Goal: Task Accomplishment & Management: Use online tool/utility

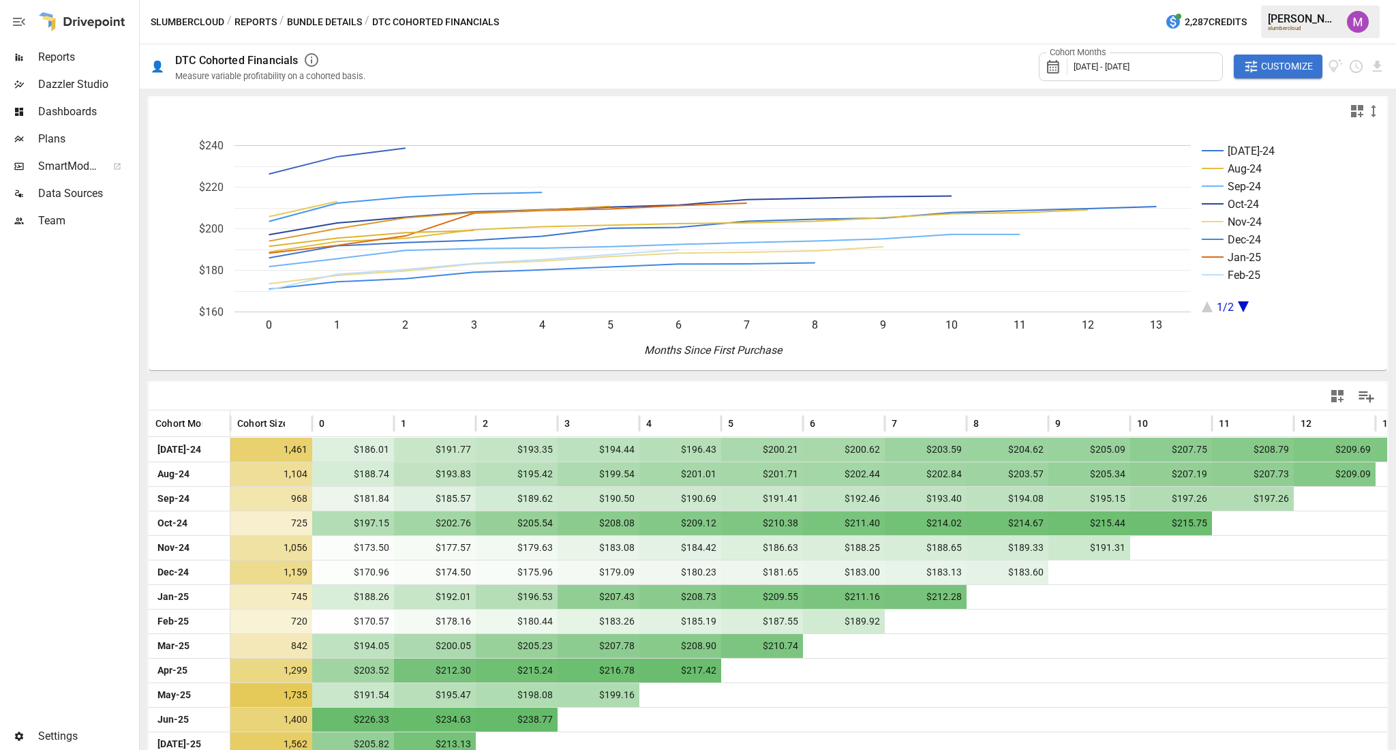
click at [1189, 52] on div "Cohort Months [DATE] - [DATE]" at bounding box center [1131, 66] width 184 height 29
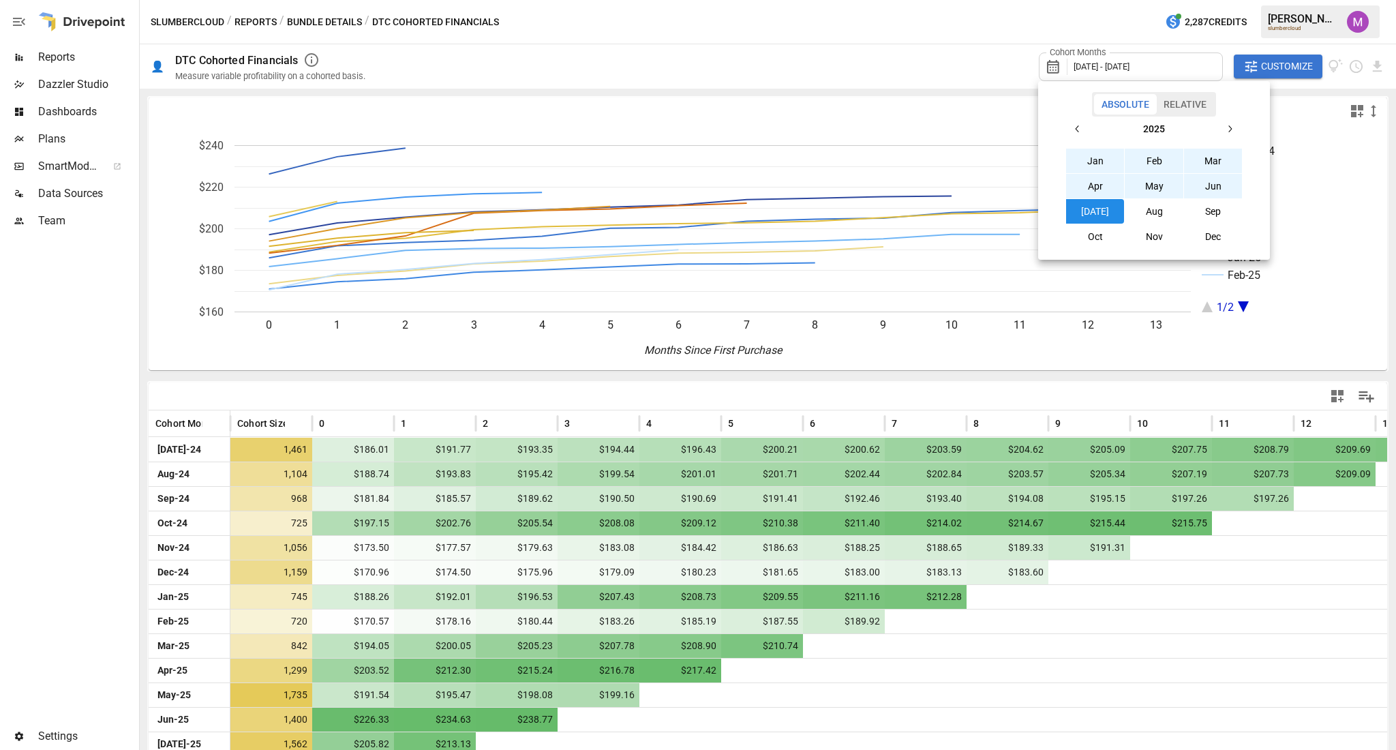
click at [1070, 127] on button "button" at bounding box center [1077, 129] width 25 height 25
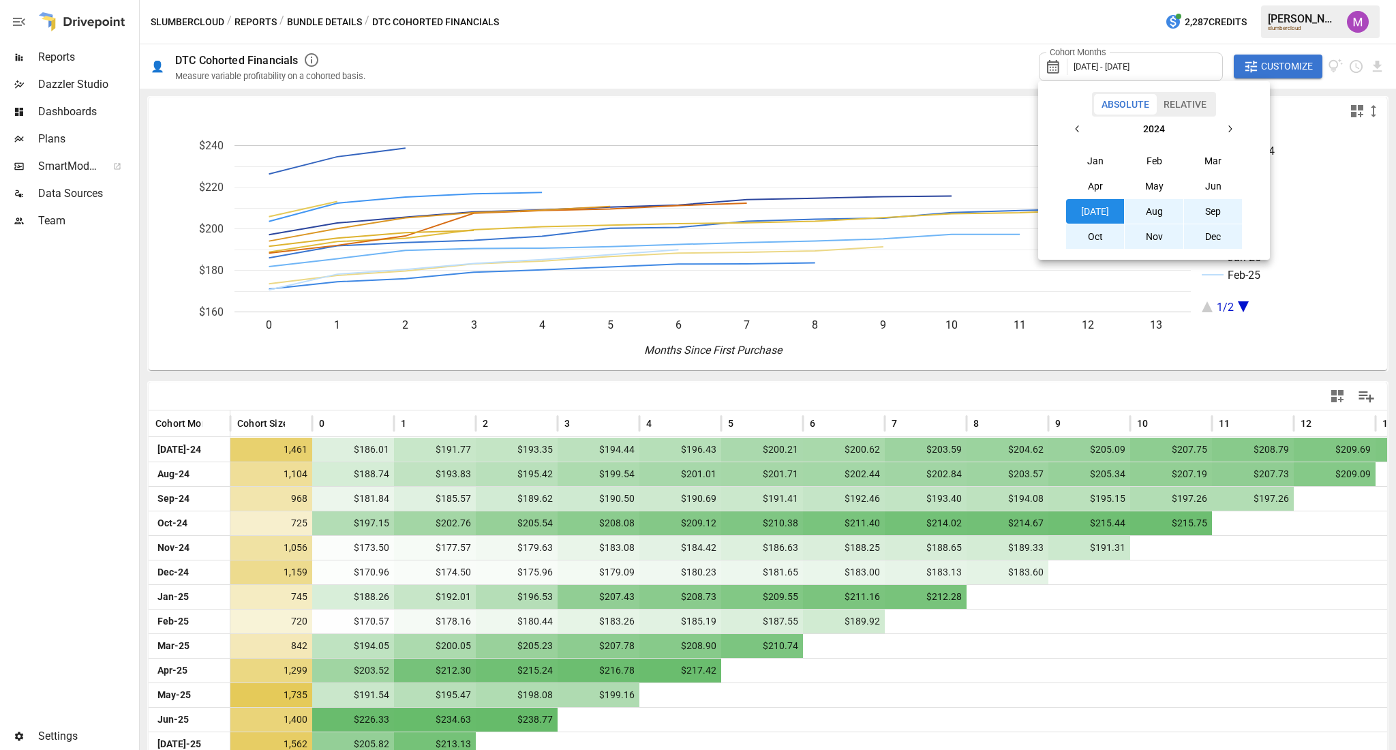
click at [1154, 210] on button "Aug" at bounding box center [1153, 211] width 59 height 25
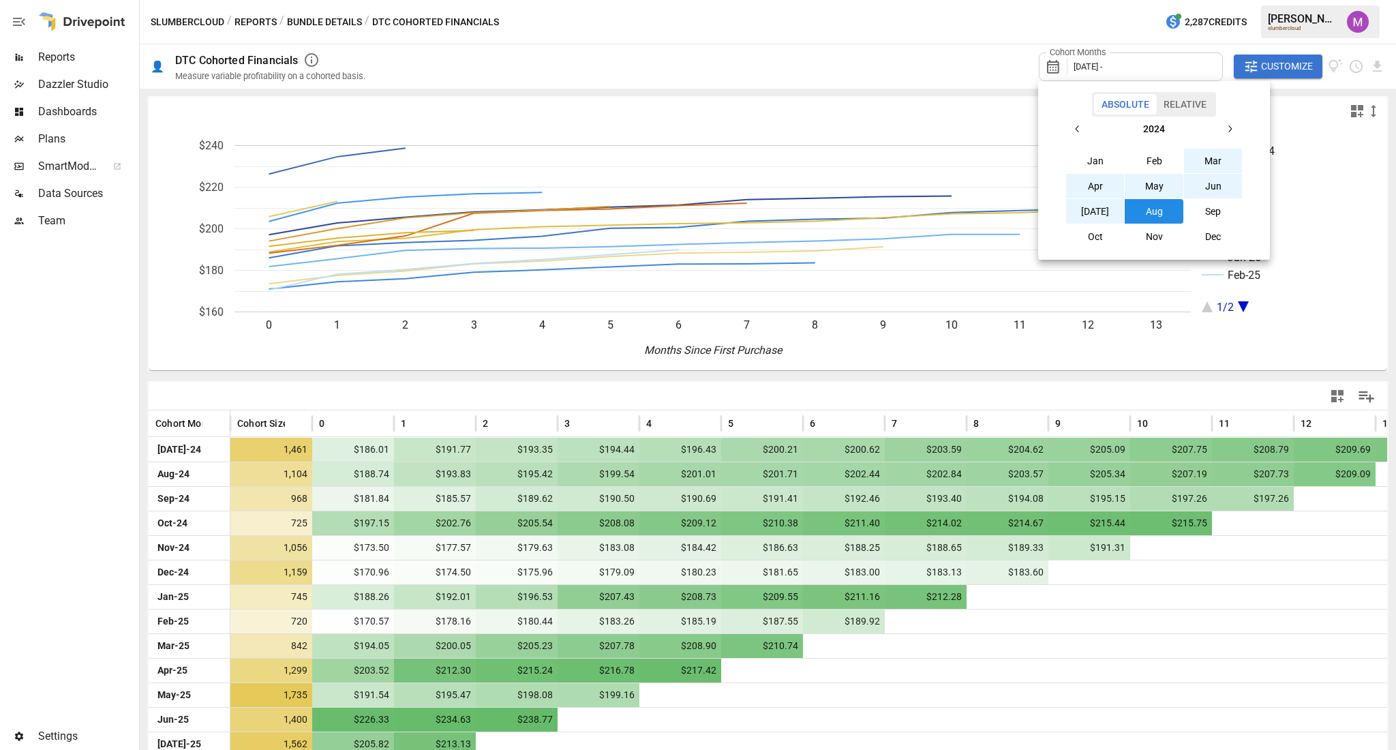
click at [1233, 126] on icon "button" at bounding box center [1229, 128] width 11 height 11
click at [1169, 209] on button "Aug" at bounding box center [1153, 211] width 59 height 25
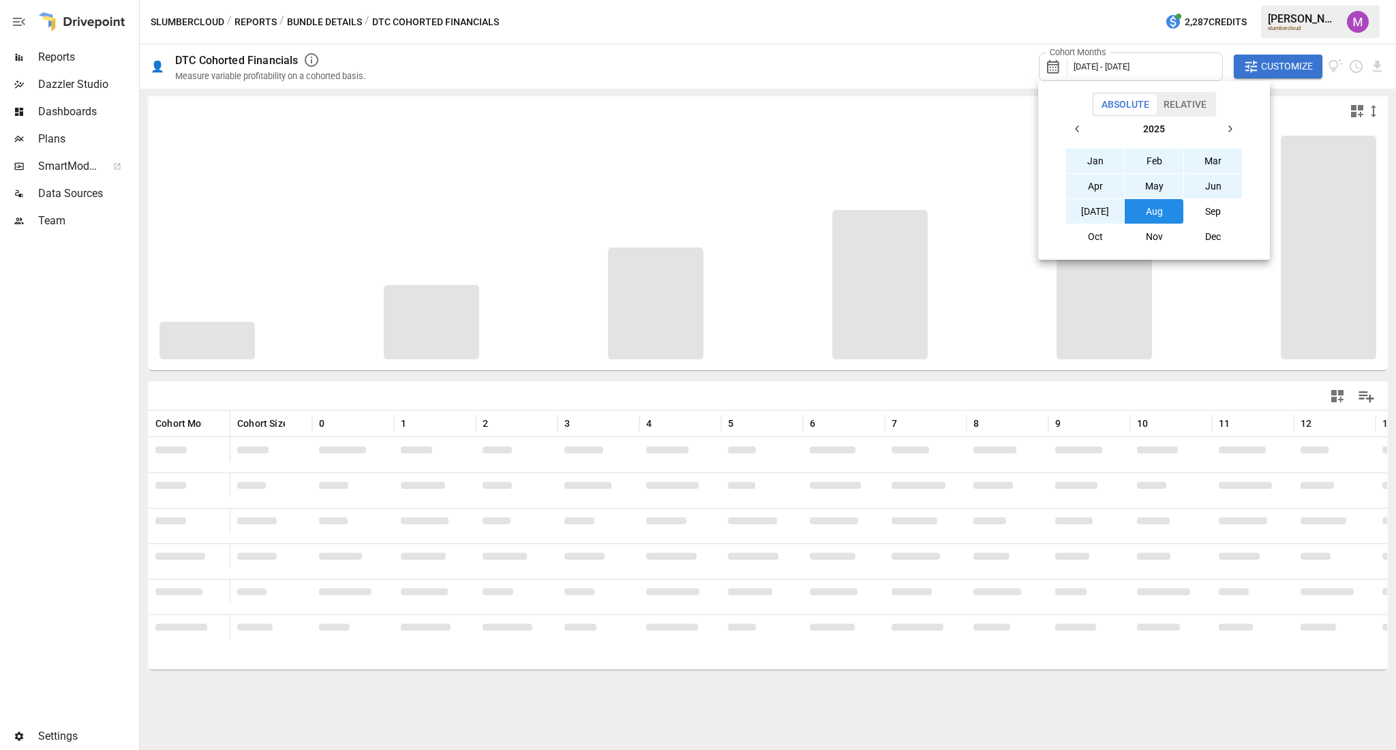
click at [1277, 64] on div at bounding box center [698, 375] width 1396 height 750
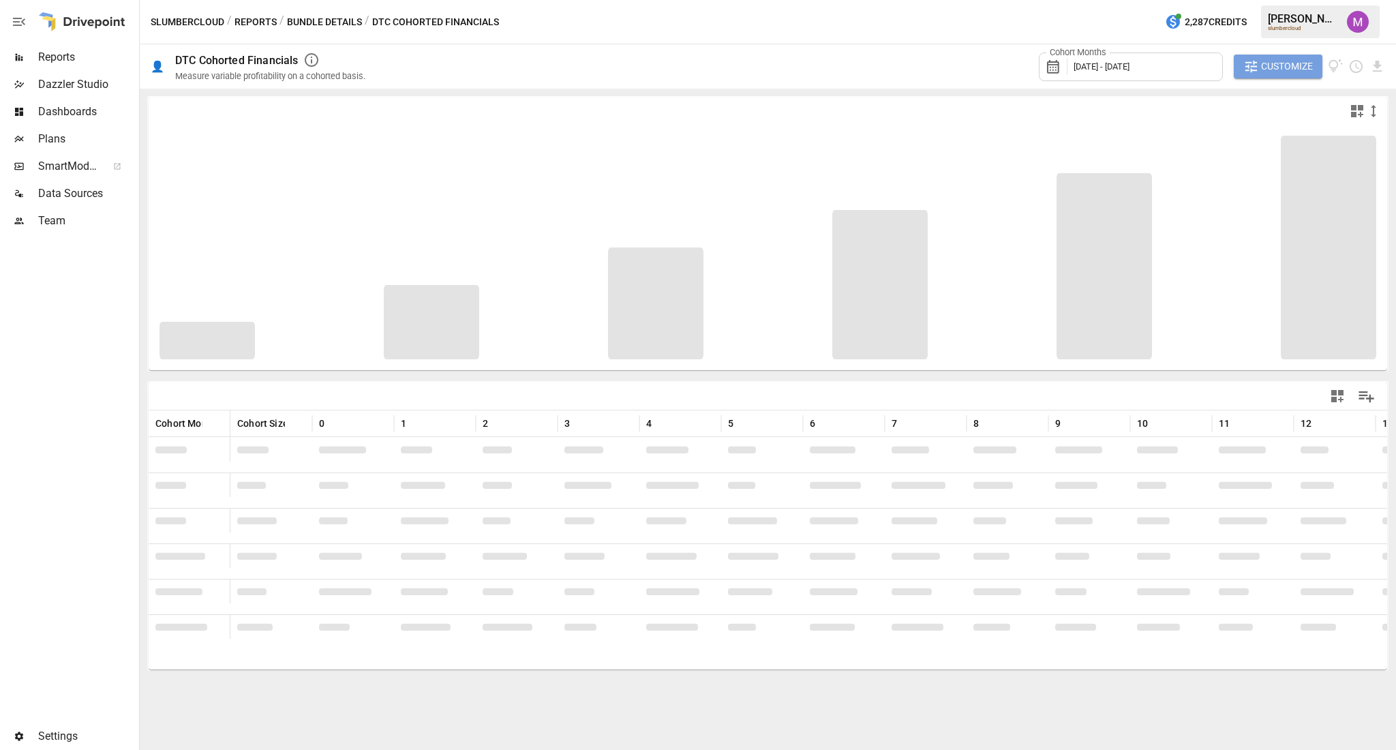
click at [1280, 67] on span "Customize" at bounding box center [1287, 66] width 52 height 17
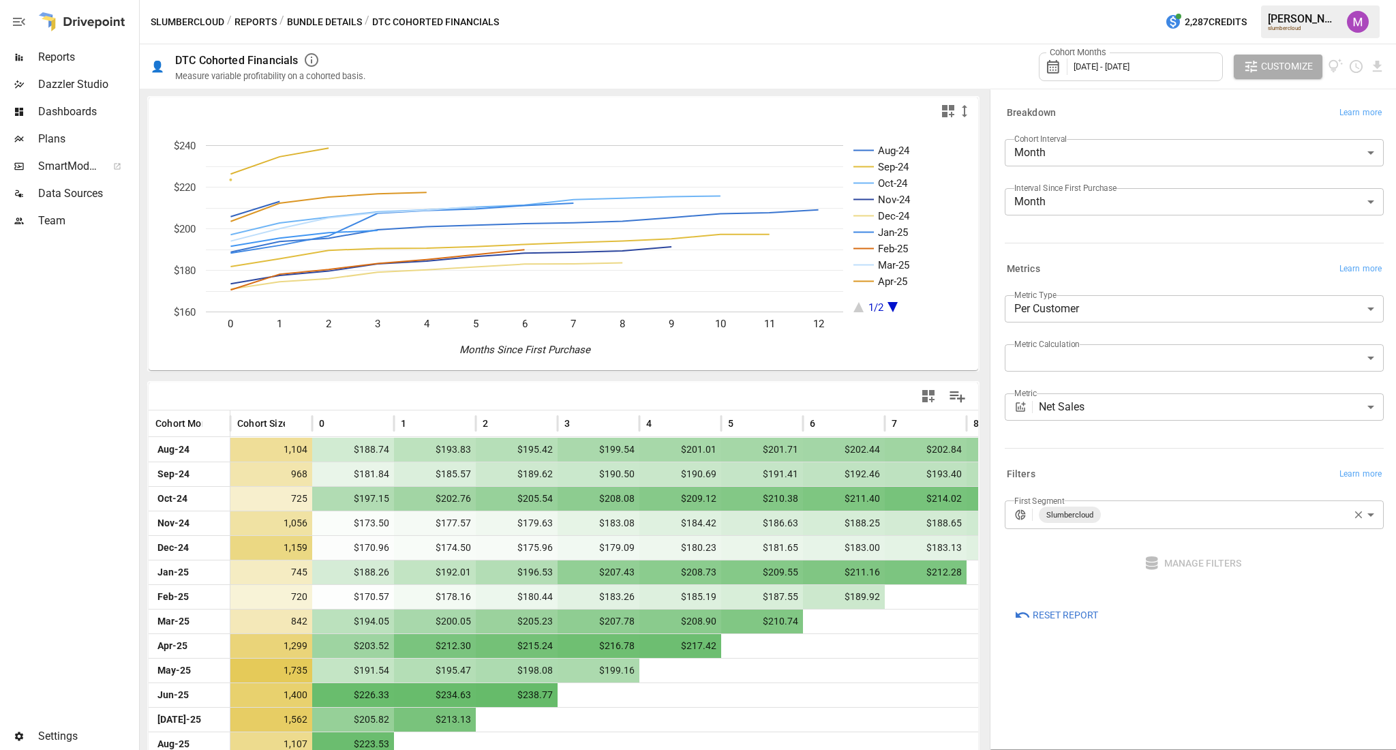
click at [1266, 74] on span "Customize" at bounding box center [1287, 66] width 52 height 17
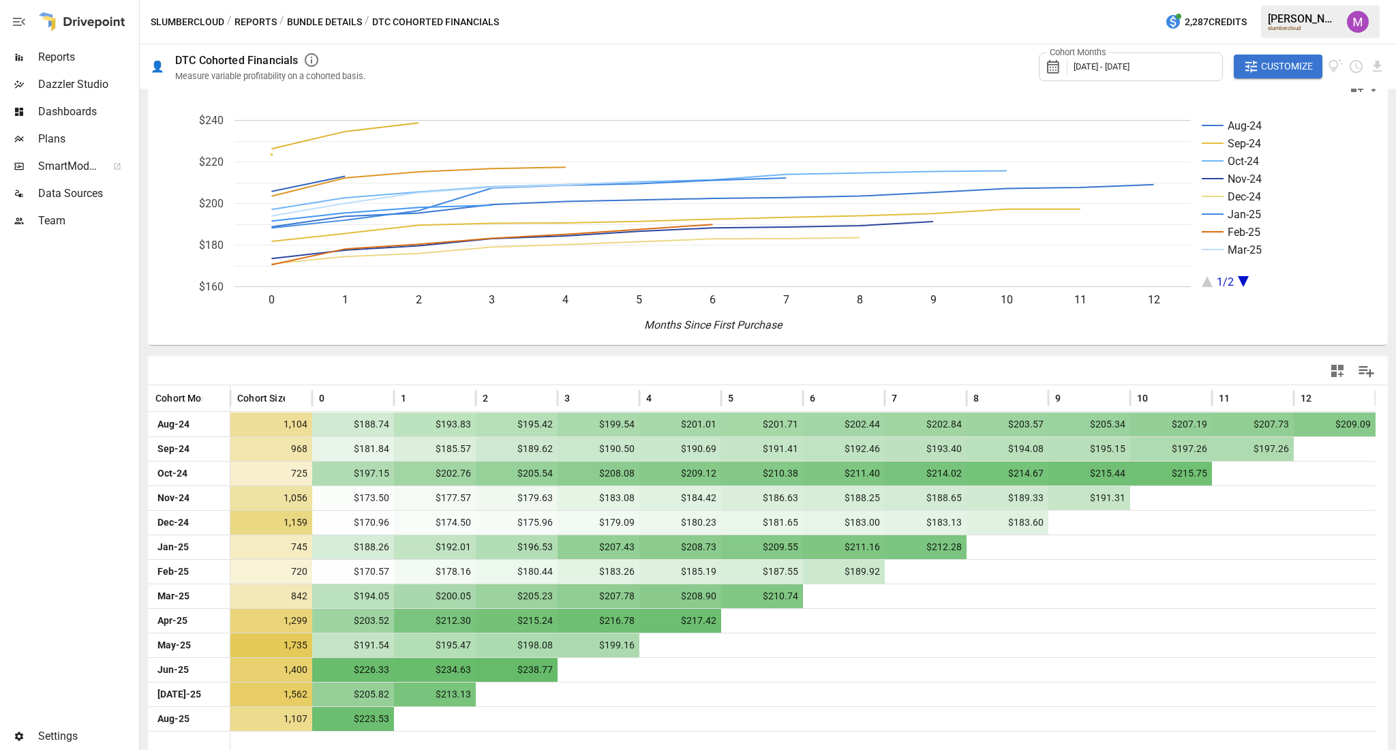
scroll to position [25, 0]
click at [1290, 70] on span "Customize" at bounding box center [1287, 66] width 52 height 17
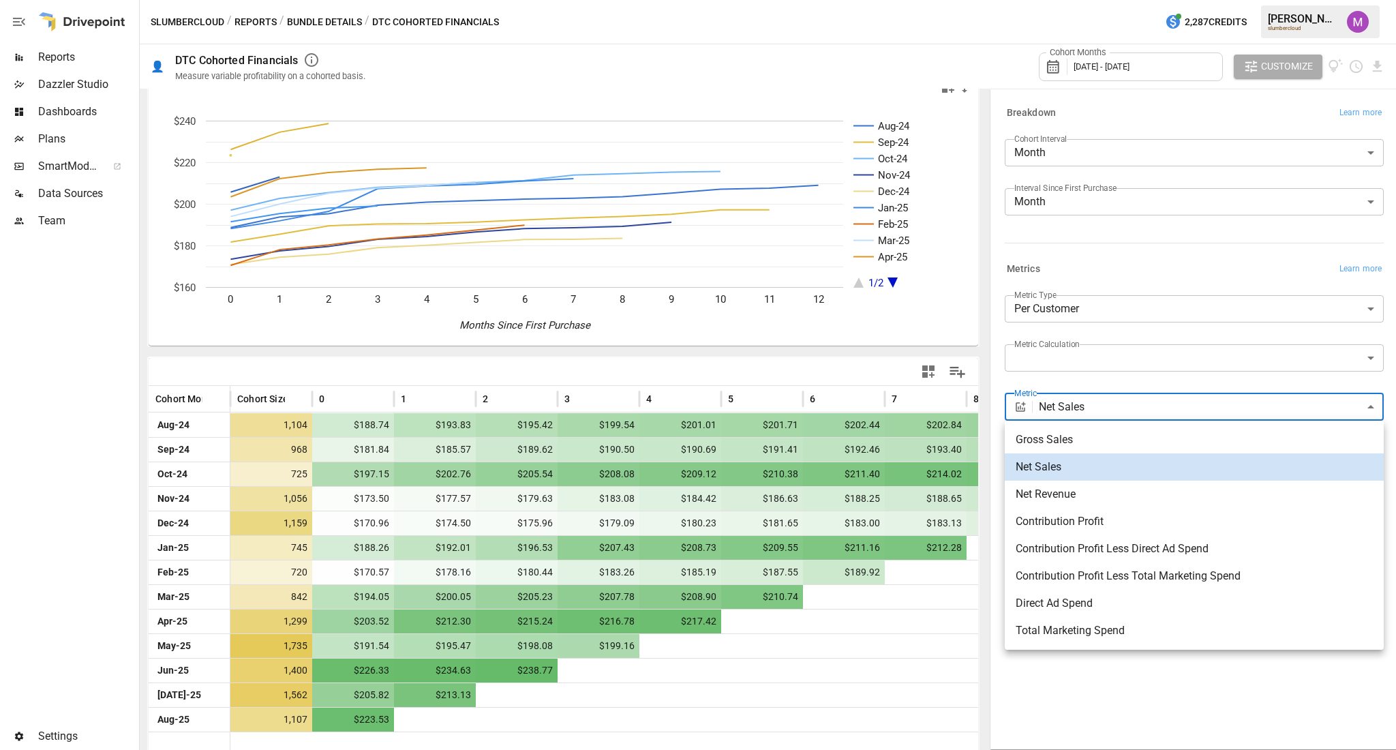
click at [1223, 0] on body "Reports Dazzler Studio Dashboards Plans SmartModel ™ Data Sources Team Settings…" at bounding box center [698, 0] width 1396 height 0
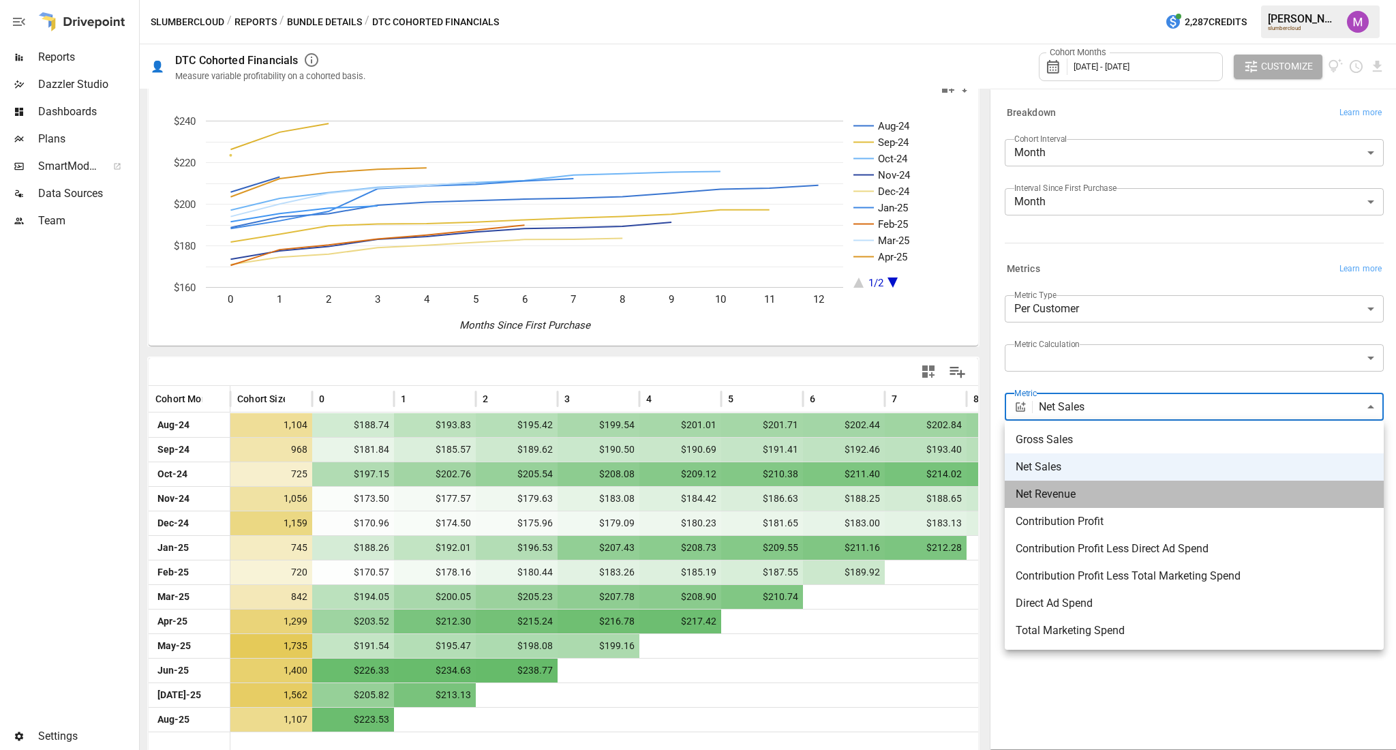
click at [1086, 488] on span "Net Revenue" at bounding box center [1193, 494] width 357 height 16
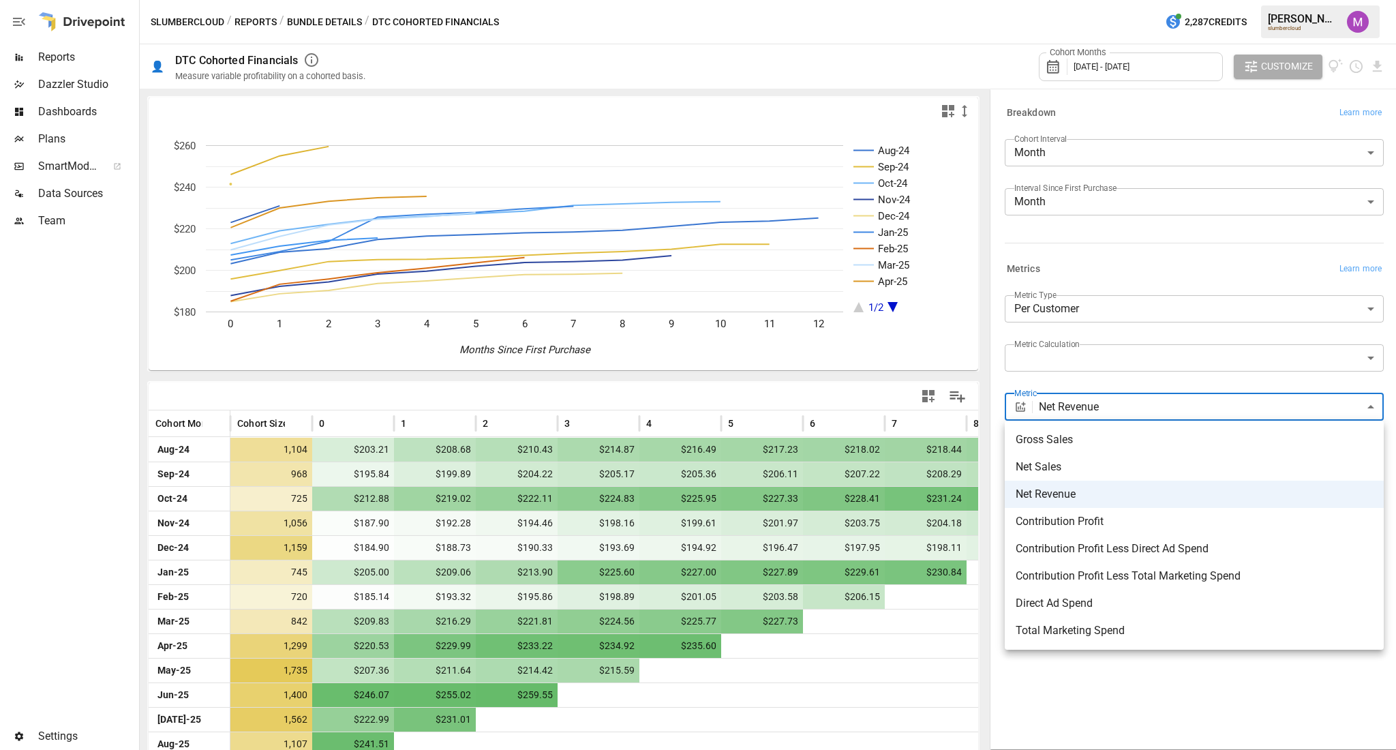
click at [1139, 0] on body "Reports Dazzler Studio Dashboards Plans SmartModel ™ Data Sources Team Settings…" at bounding box center [698, 0] width 1396 height 0
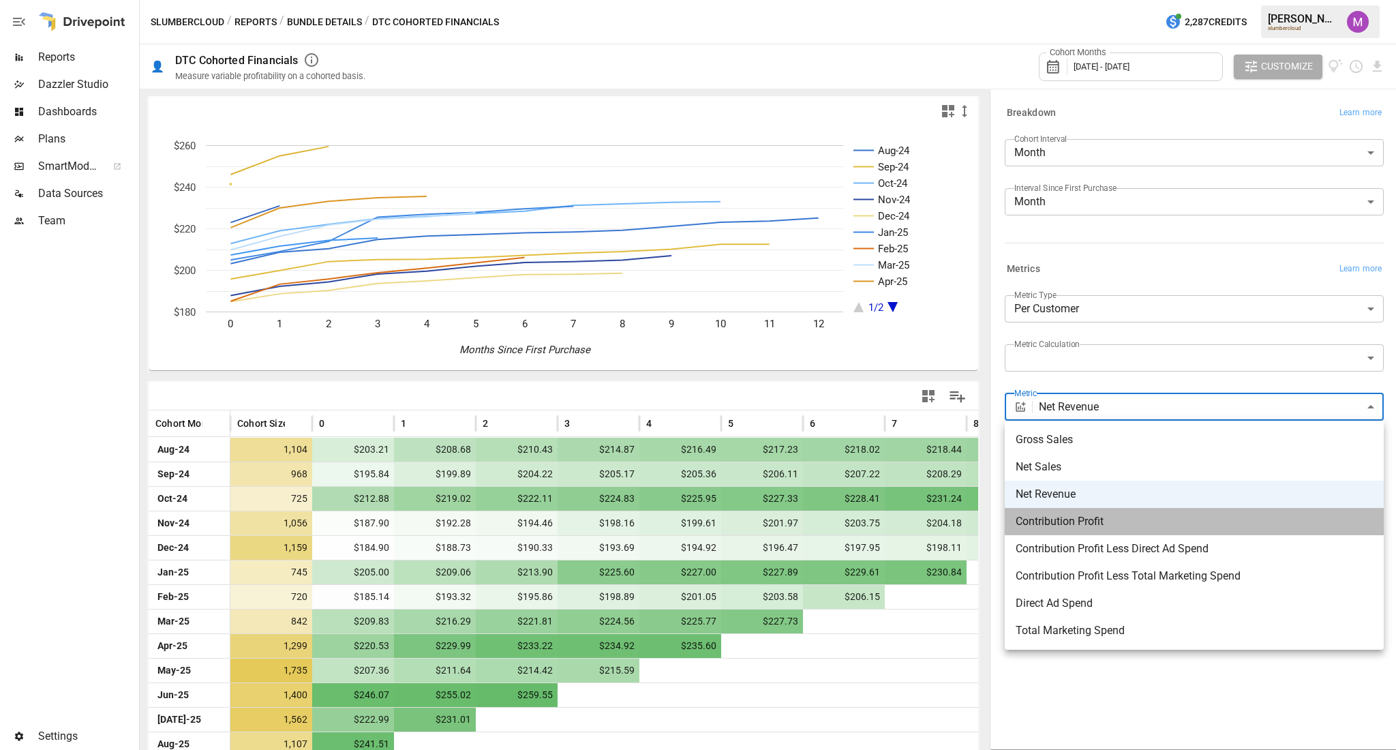
click at [1113, 523] on span "Contribution Profit" at bounding box center [1193, 521] width 357 height 16
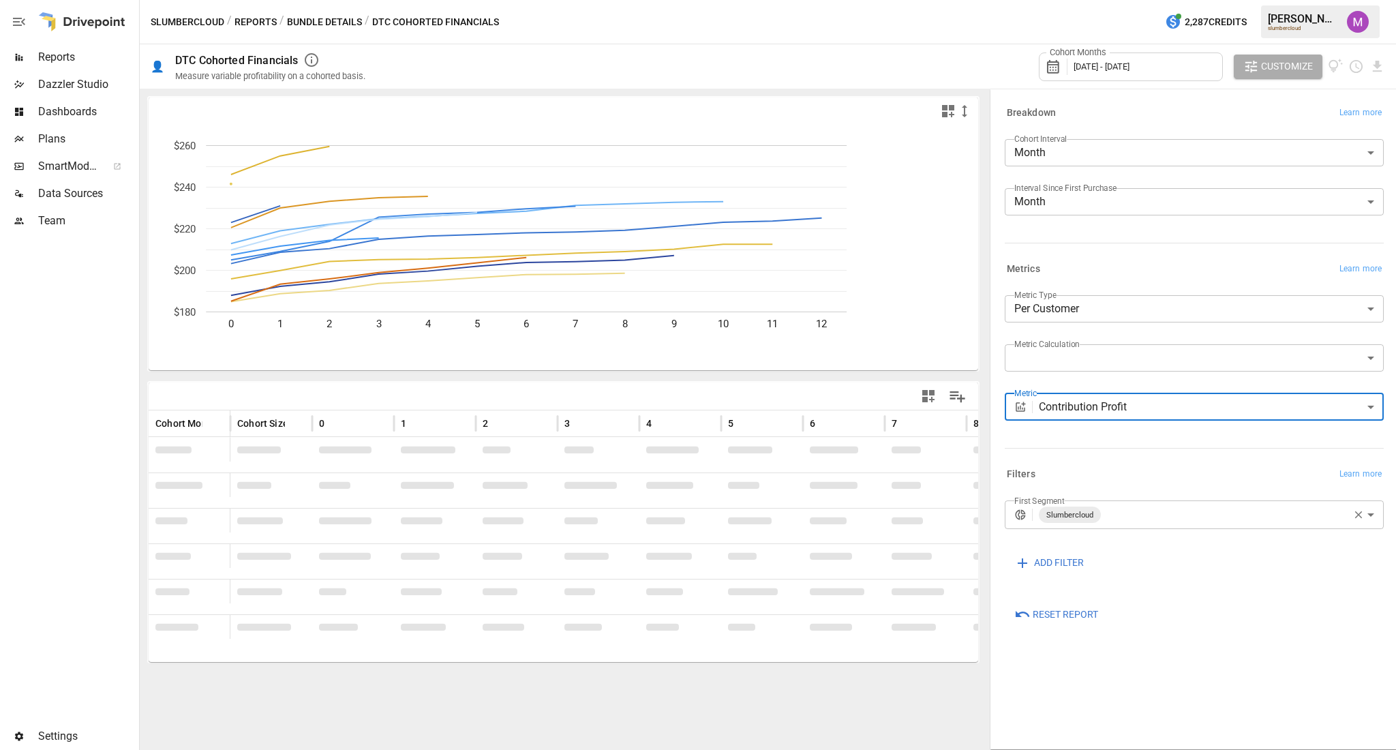
click at [1276, 56] on button "Customize" at bounding box center [1277, 67] width 89 height 25
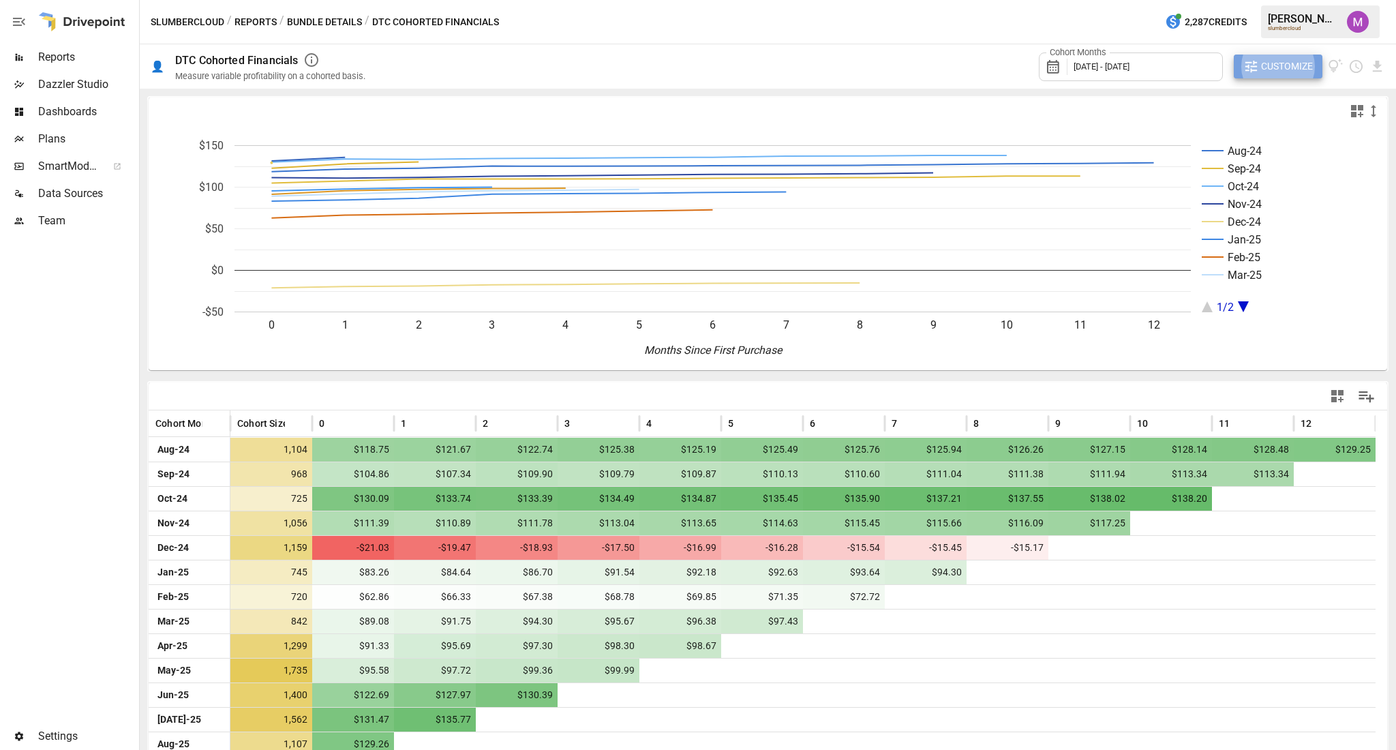
click at [1289, 68] on span "Customize" at bounding box center [1287, 66] width 52 height 17
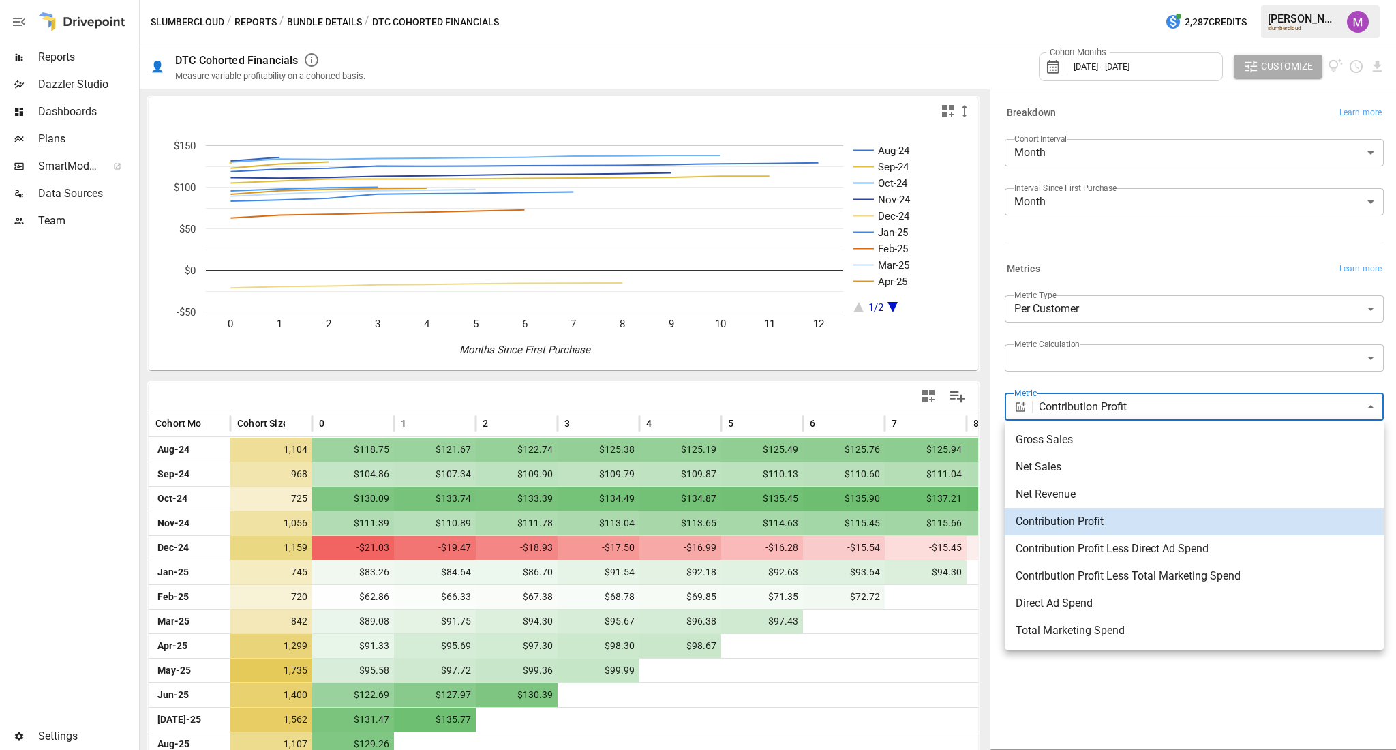
click at [1156, 0] on body "Reports Dazzler Studio Dashboards Plans SmartModel ™ Data Sources Team Settings…" at bounding box center [698, 0] width 1396 height 0
drag, startPoint x: 1168, startPoint y: 562, endPoint x: 1169, endPoint y: 543, distance: 19.1
click at [1169, 543] on ul "Gross Sales Net Sales Net Revenue Contribution Profit Contribution Profit Less …" at bounding box center [1193, 534] width 379 height 229
click at [1169, 543] on span "Contribution Profit Less Direct Ad Spend" at bounding box center [1193, 548] width 357 height 16
type input "**********"
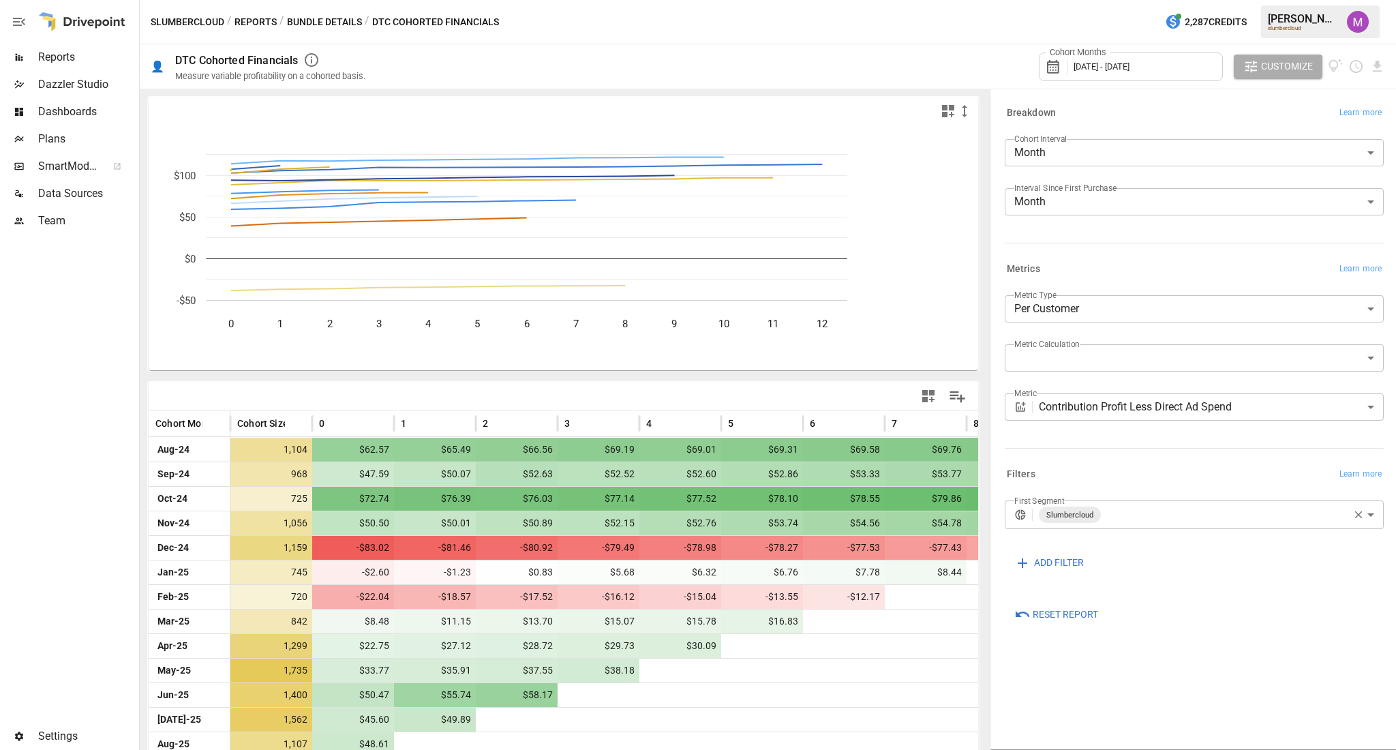
click at [1259, 83] on div "Cohort Months [DATE] - [DATE] Customize" at bounding box center [1212, 66] width 346 height 44
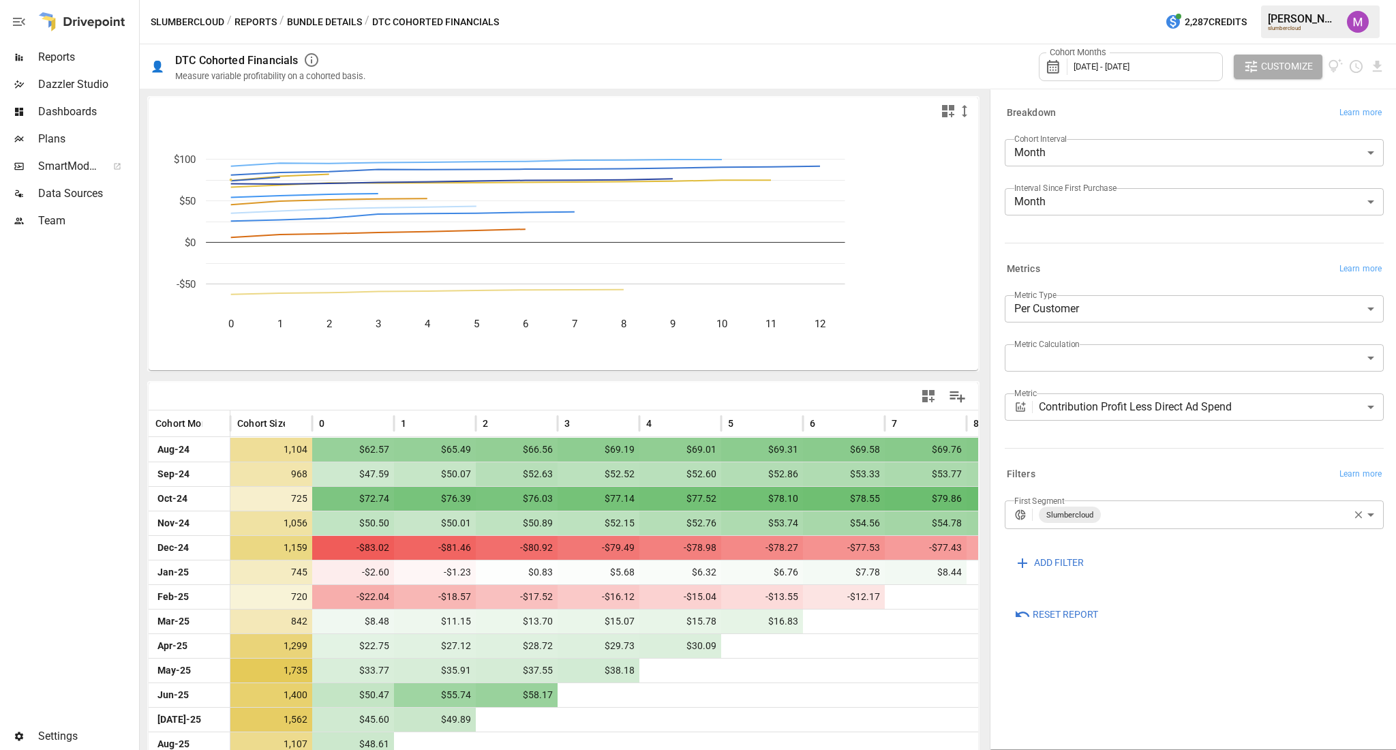
click at [1274, 55] on button "Customize" at bounding box center [1277, 67] width 89 height 25
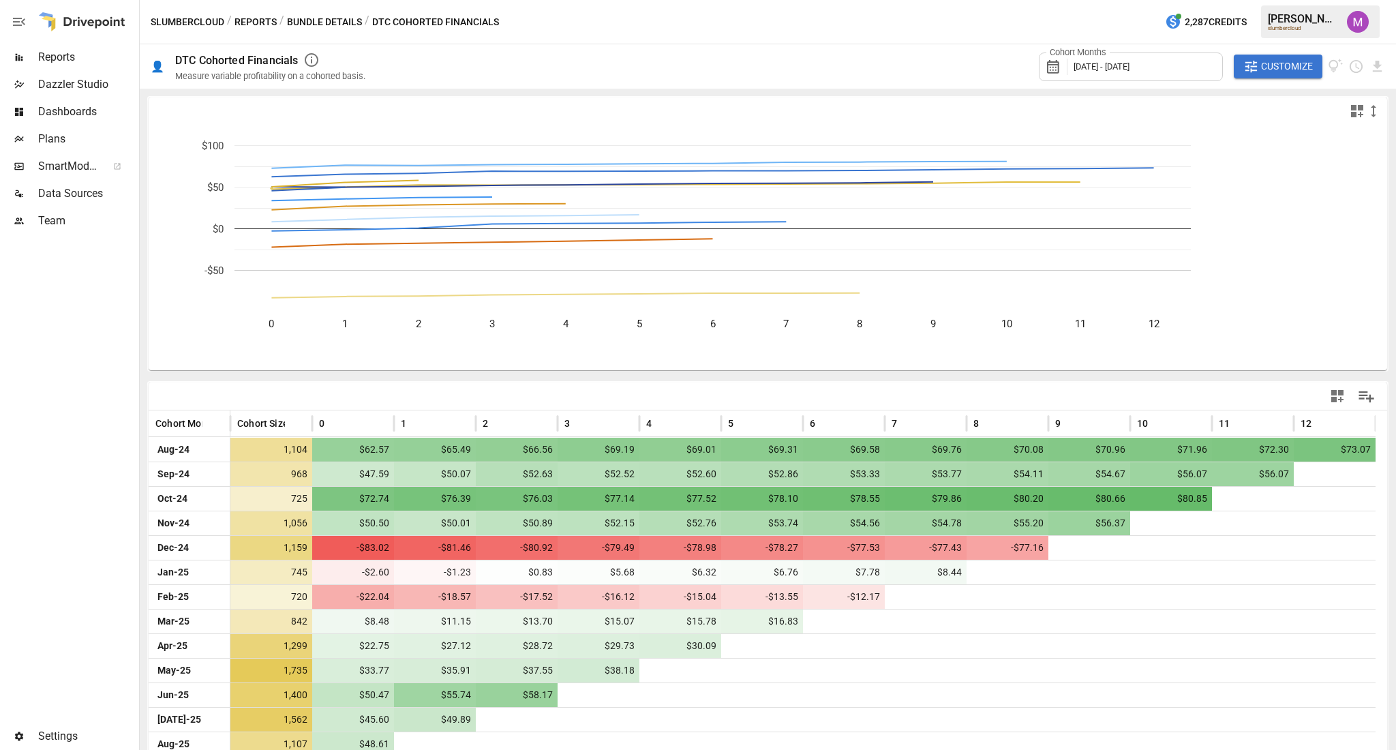
scroll to position [25, 0]
